Goal: Information Seeking & Learning: Learn about a topic

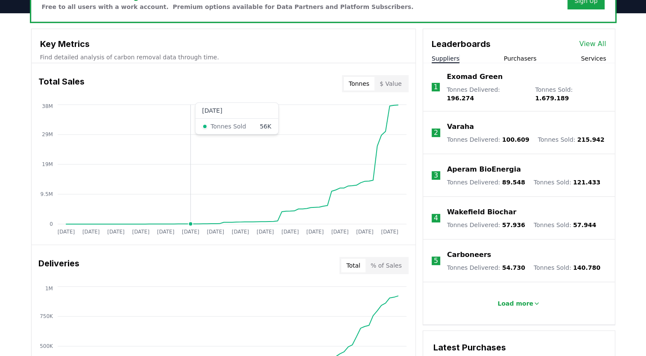
scroll to position [284, 0]
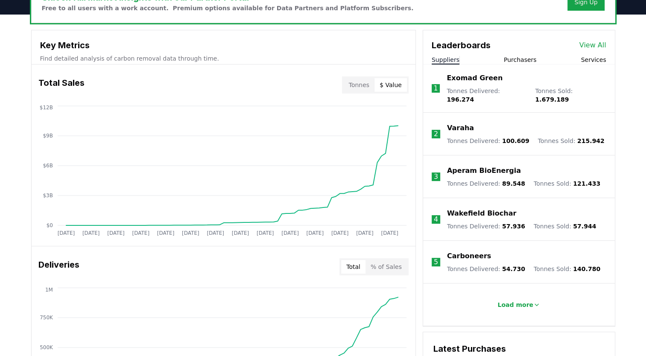
click at [395, 85] on button "$ Value" at bounding box center [391, 85] width 32 height 14
click at [397, 264] on button "% of Sales" at bounding box center [386, 267] width 41 height 14
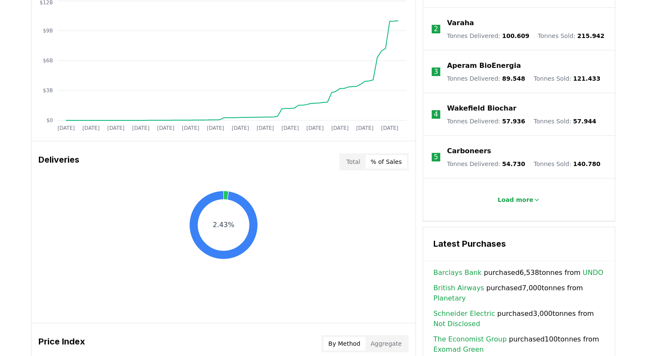
scroll to position [388, 0]
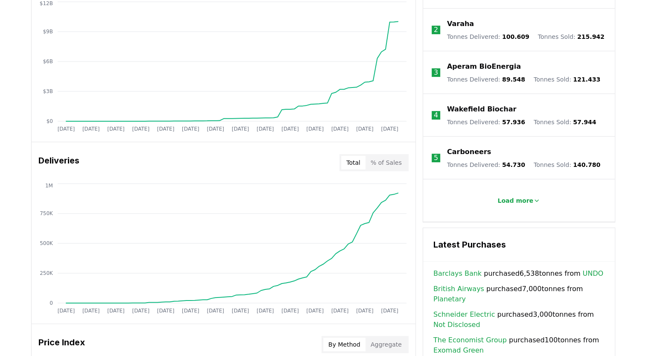
click at [360, 160] on button "Total" at bounding box center [353, 163] width 24 height 14
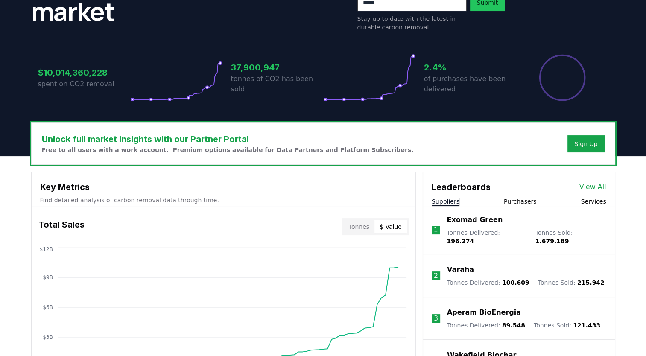
scroll to position [155, 0]
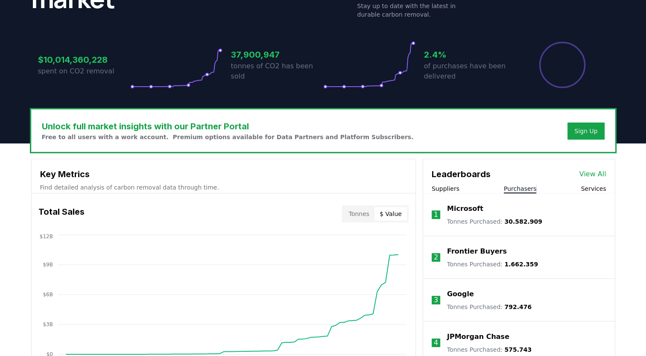
click at [515, 187] on button "Purchasers" at bounding box center [520, 189] width 33 height 9
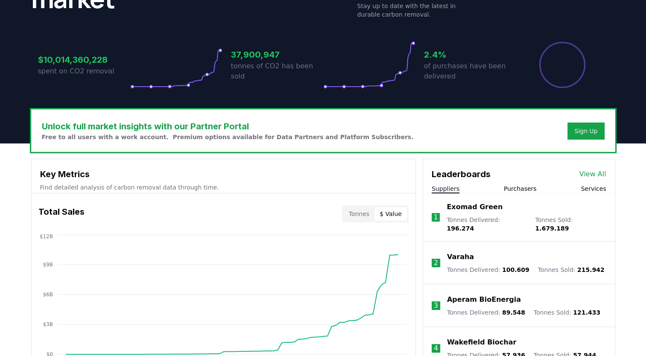
click at [455, 186] on button "Suppliers" at bounding box center [446, 189] width 28 height 9
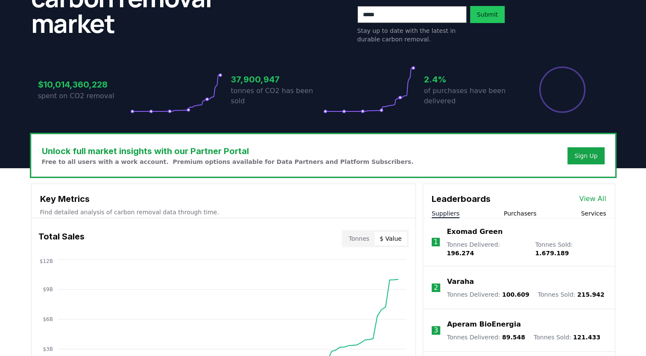
scroll to position [129, 0]
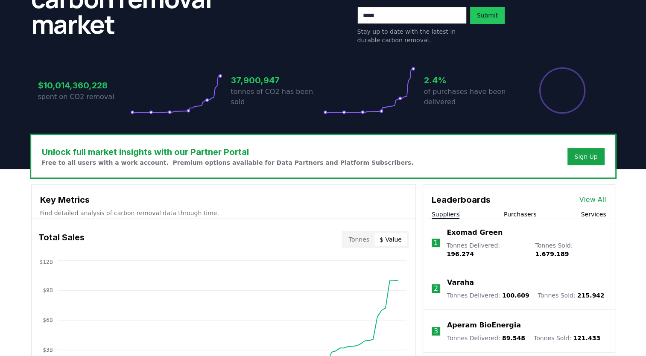
click at [581, 211] on div "Suppliers Purchasers Services" at bounding box center [519, 214] width 192 height 9
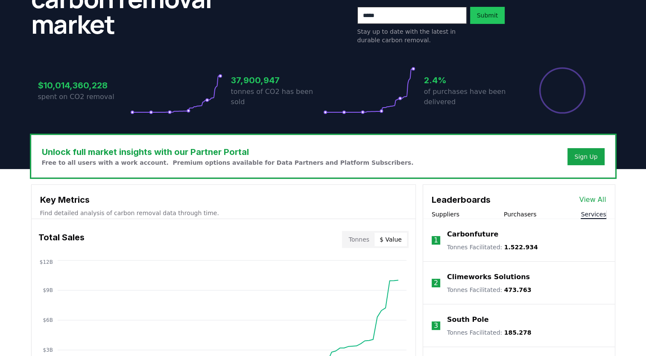
click at [586, 214] on button "Services" at bounding box center [593, 214] width 25 height 9
click at [514, 213] on button "Purchasers" at bounding box center [520, 214] width 33 height 9
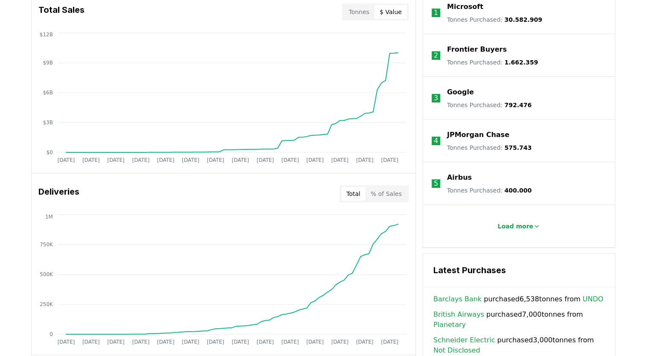
scroll to position [356, 0]
click at [518, 223] on p "Load more" at bounding box center [516, 227] width 36 height 9
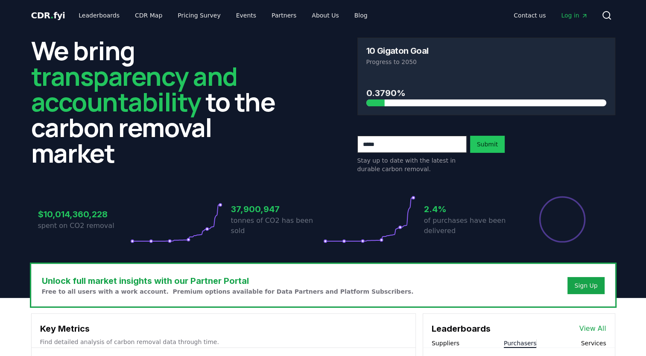
scroll to position [120, 0]
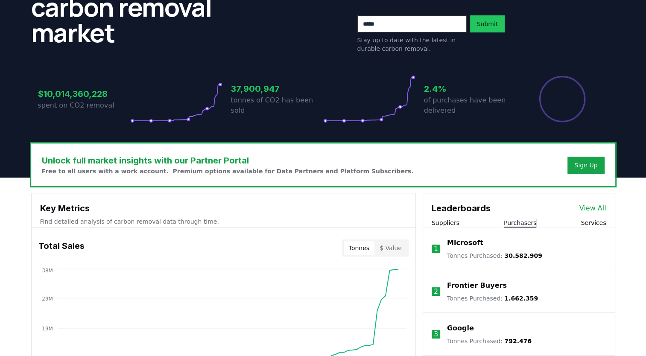
click at [354, 251] on button "Tonnes" at bounding box center [359, 248] width 31 height 14
click at [383, 248] on button "$ Value" at bounding box center [391, 248] width 32 height 14
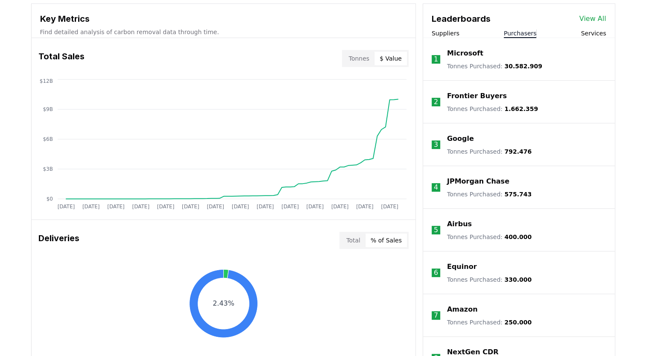
click at [388, 240] on button "% of Sales" at bounding box center [386, 241] width 41 height 14
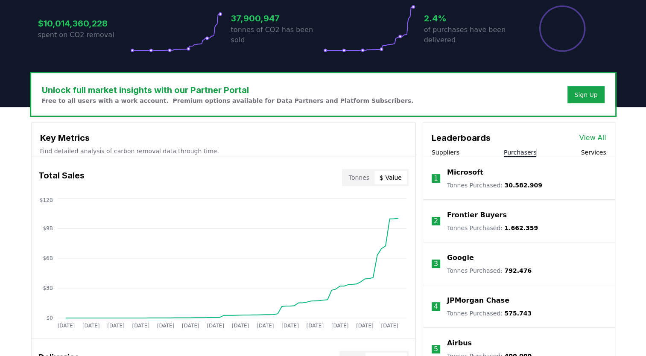
scroll to position [191, 0]
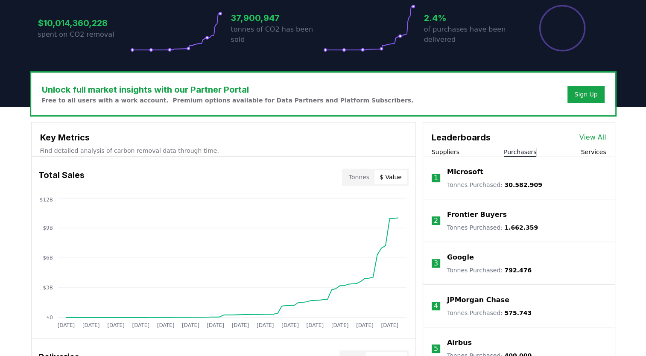
click at [461, 171] on p "Microsoft" at bounding box center [465, 172] width 36 height 10
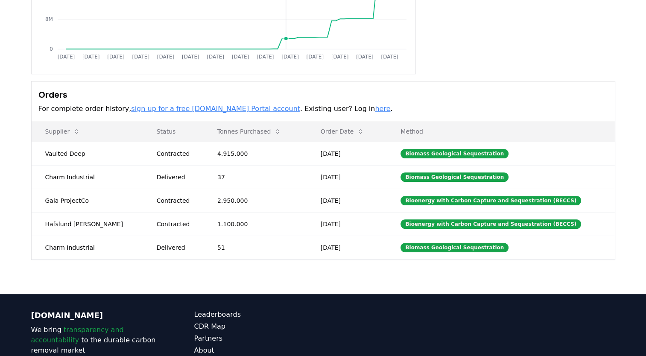
scroll to position [174, 0]
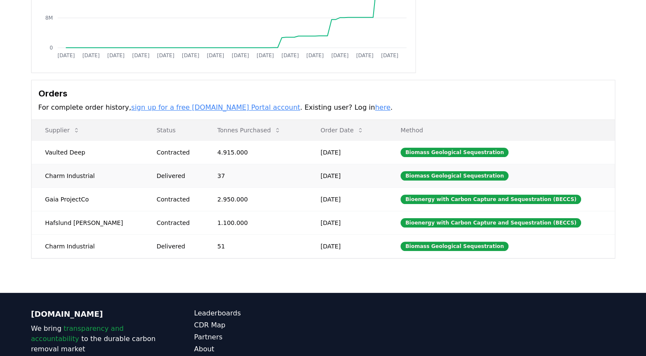
click at [157, 172] on div "Delivered" at bounding box center [177, 176] width 40 height 9
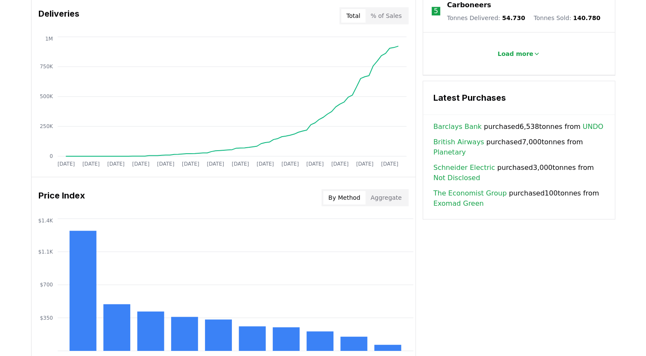
scroll to position [753, 0]
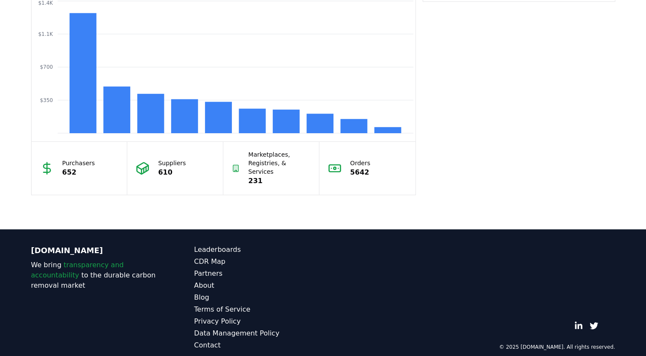
click at [73, 159] on p "Purchasers" at bounding box center [78, 163] width 33 height 9
click at [152, 165] on div "Suppliers 610" at bounding box center [175, 168] width 96 height 53
click at [278, 176] on p "231" at bounding box center [280, 181] width 62 height 10
click at [345, 171] on div "Orders 5642" at bounding box center [367, 168] width 96 height 53
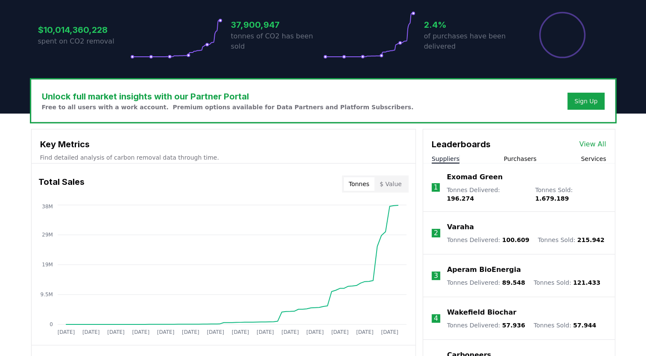
scroll to position [187, 0]
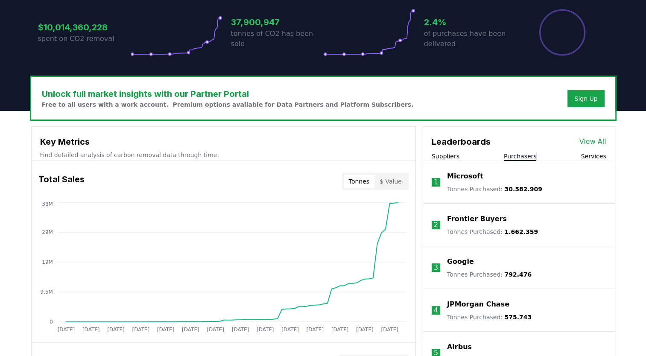
click at [506, 159] on button "Purchasers" at bounding box center [520, 156] width 33 height 9
click at [586, 159] on button "Services" at bounding box center [593, 156] width 25 height 9
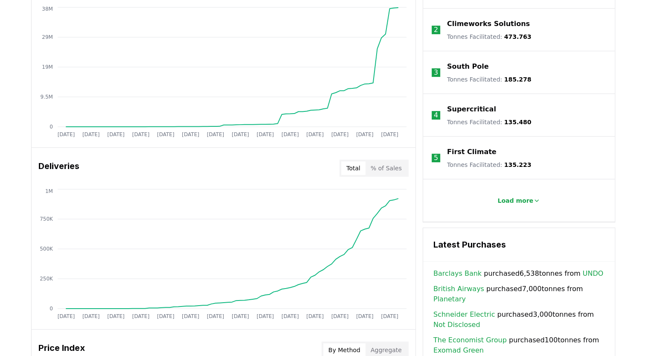
scroll to position [386, 0]
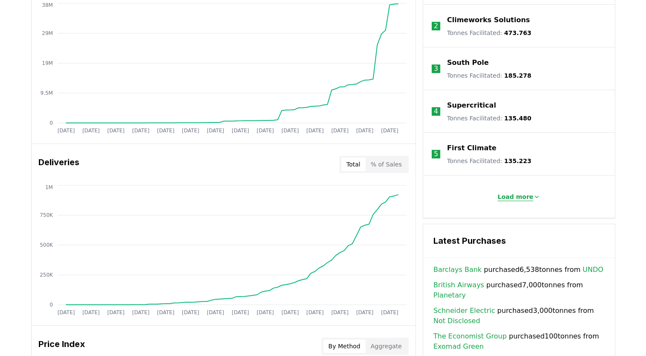
click at [521, 197] on p "Load more" at bounding box center [516, 197] width 36 height 9
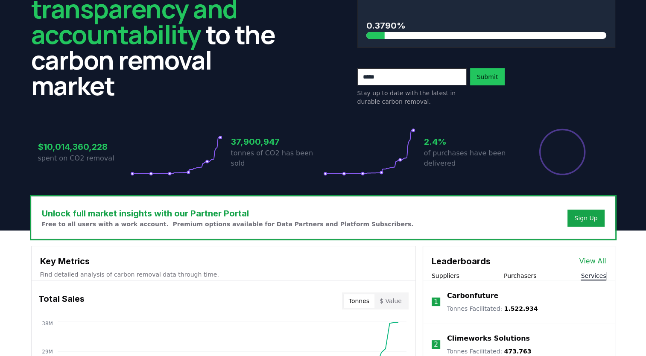
scroll to position [67, 0]
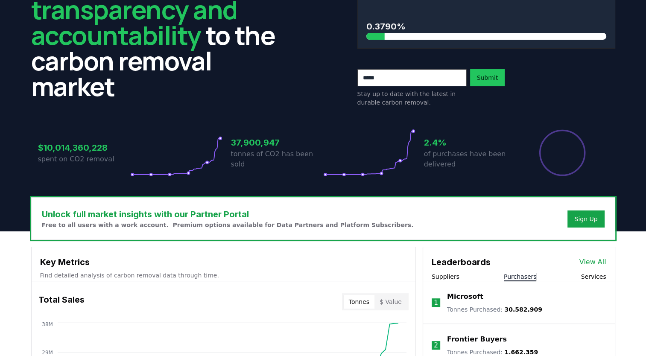
click at [513, 275] on button "Purchasers" at bounding box center [520, 276] width 33 height 9
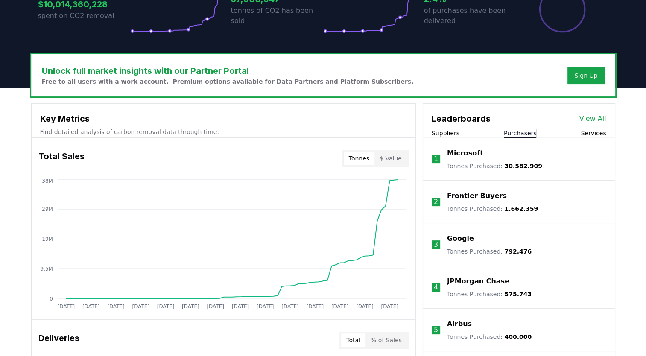
scroll to position [194, 0]
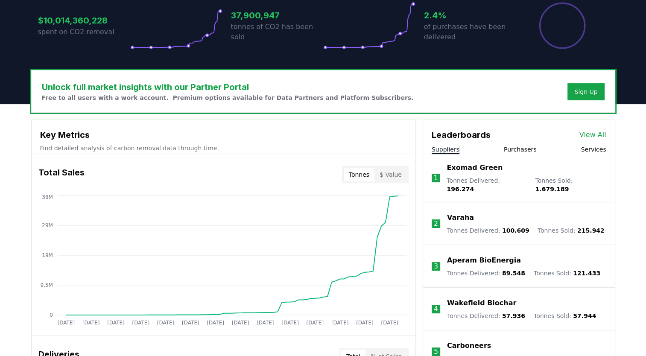
click at [449, 148] on button "Suppliers" at bounding box center [446, 149] width 28 height 9
